Goal: Information Seeking & Learning: Learn about a topic

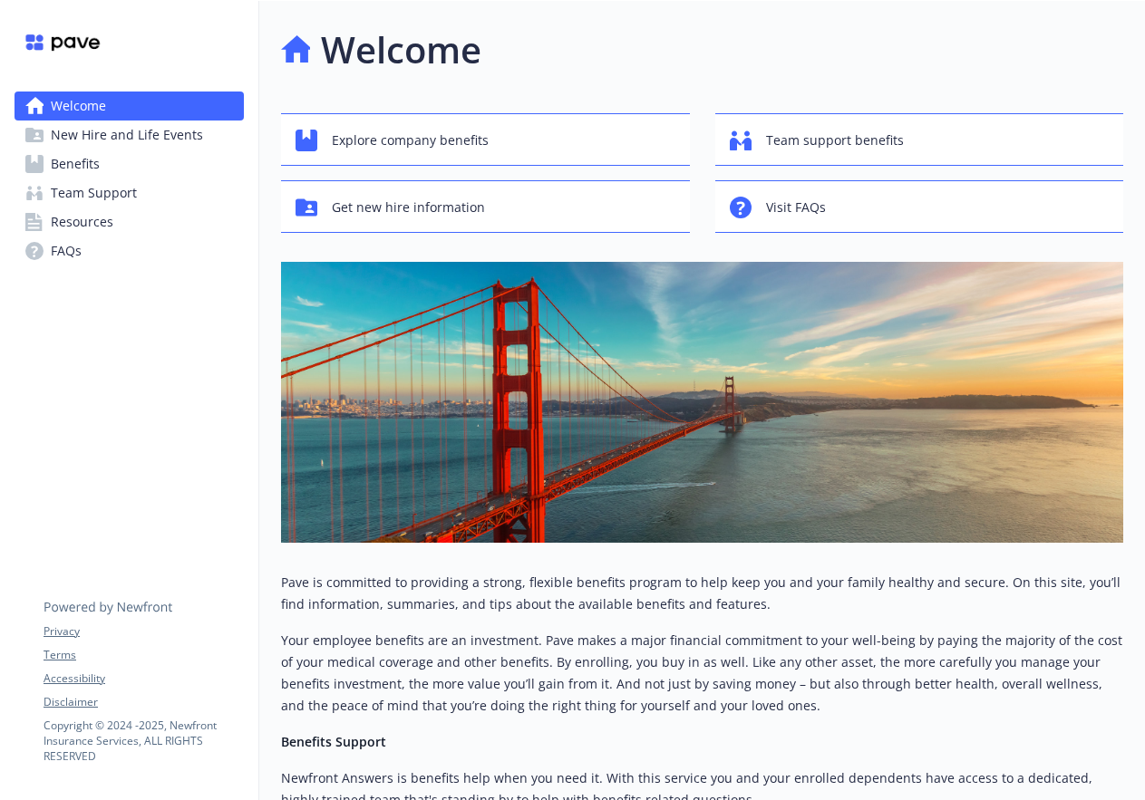
click at [87, 166] on span "Benefits" at bounding box center [75, 164] width 49 height 29
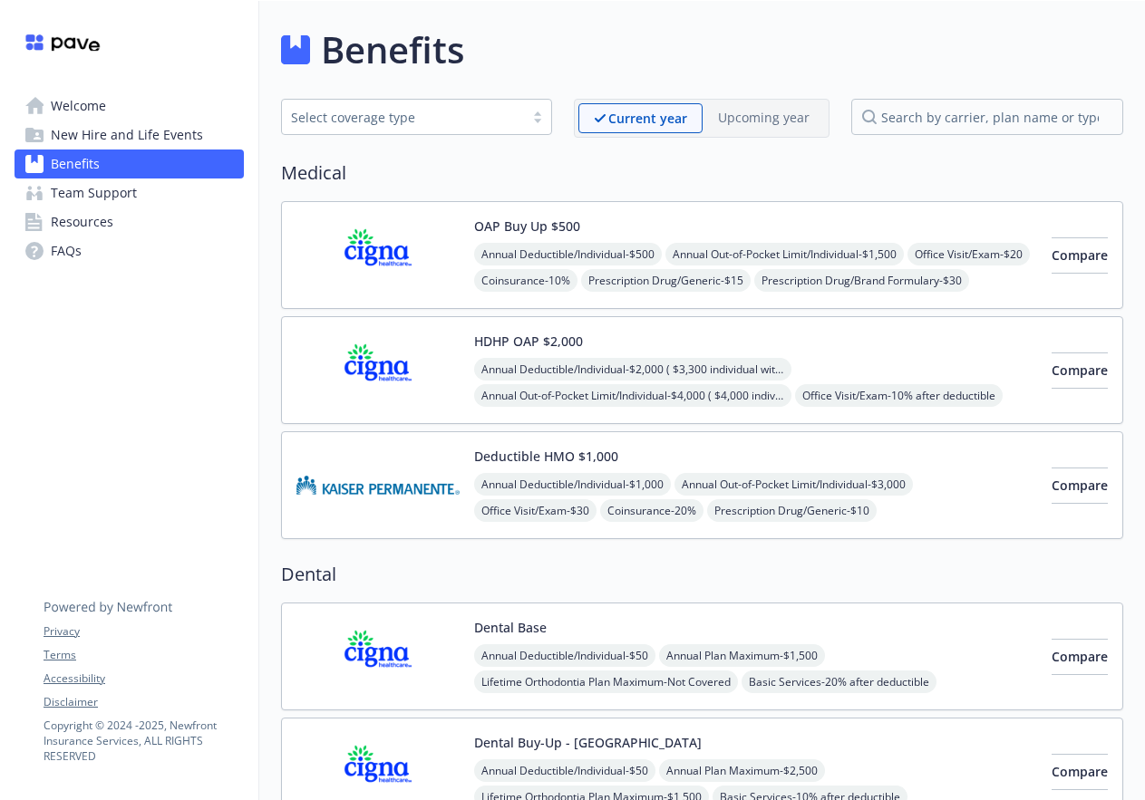
click at [376, 247] on img at bounding box center [377, 255] width 163 height 77
